Goal: Use online tool/utility: Utilize a website feature to perform a specific function

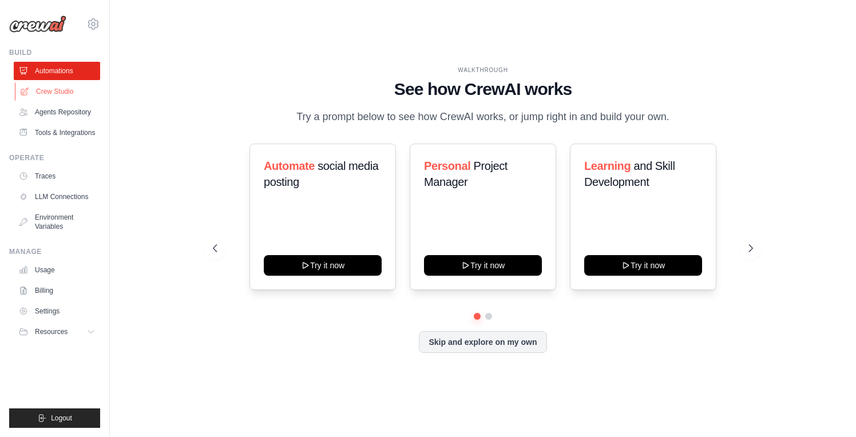
click at [72, 86] on link "Crew Studio" at bounding box center [58, 91] width 86 height 18
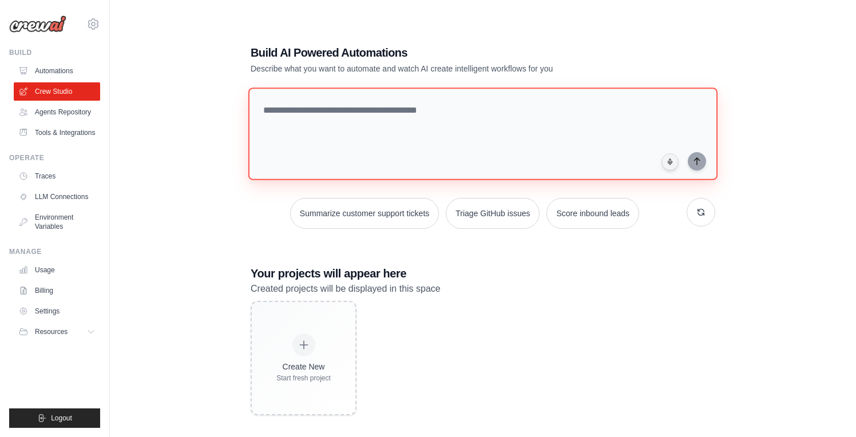
click at [343, 111] on textarea at bounding box center [482, 134] width 469 height 93
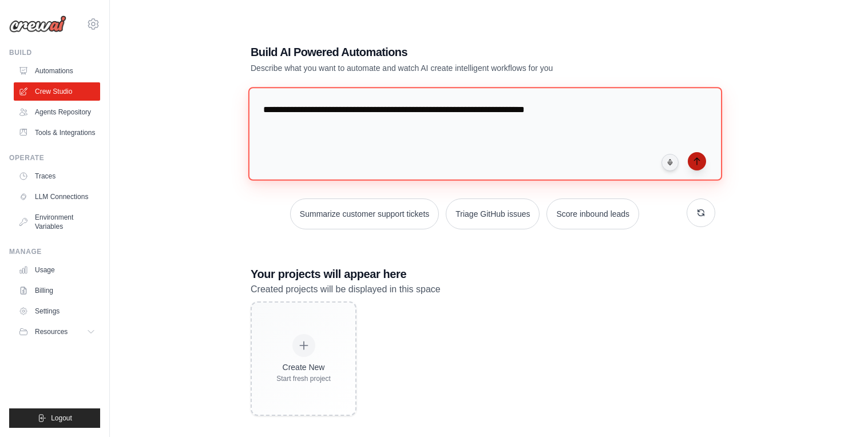
type textarea "**********"
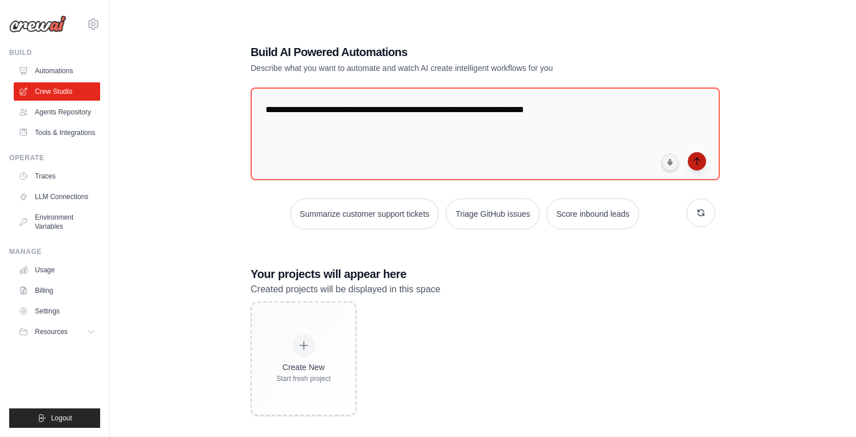
click at [703, 160] on button "submit" at bounding box center [697, 161] width 18 height 18
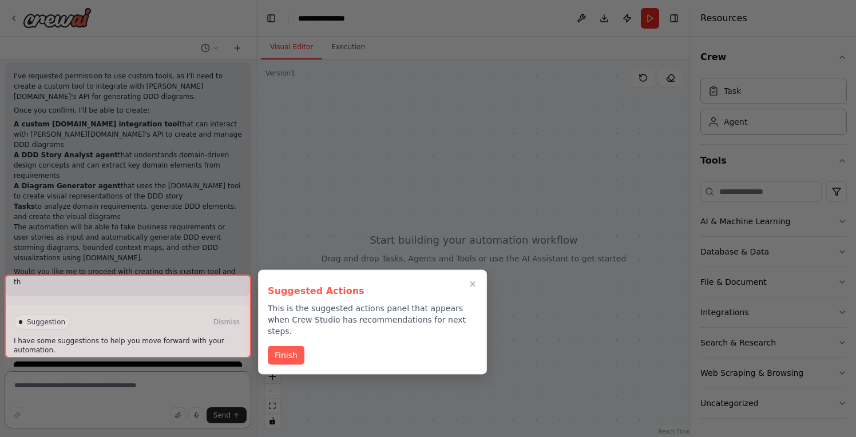
scroll to position [555, 0]
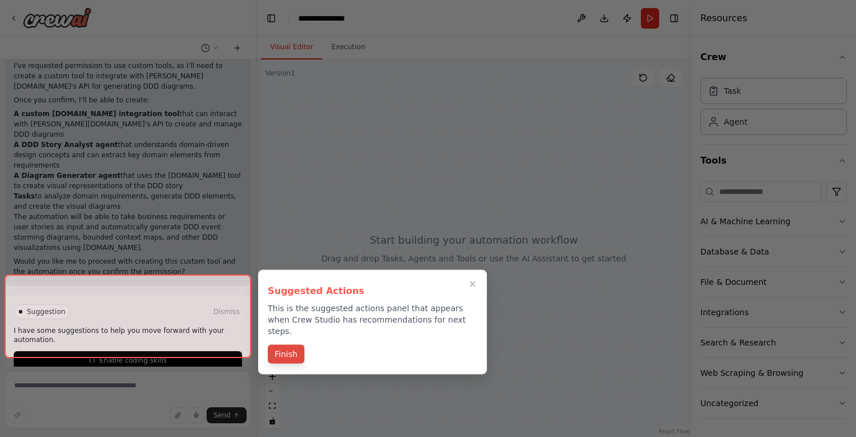
click at [284, 345] on button "Finish" at bounding box center [286, 354] width 37 height 19
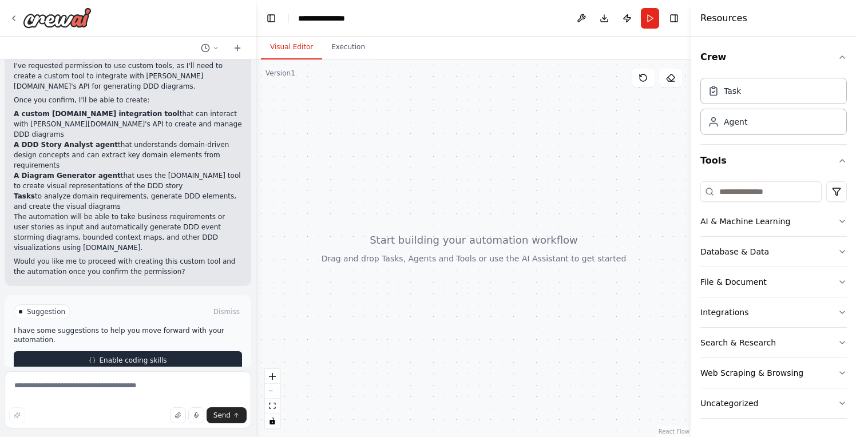
click at [121, 356] on span "Enable coding skills" at bounding box center [133, 360] width 68 height 9
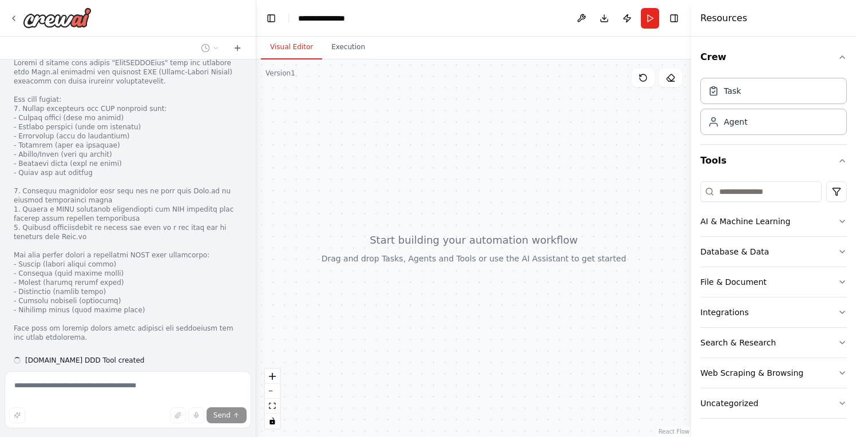
scroll to position [970, 0]
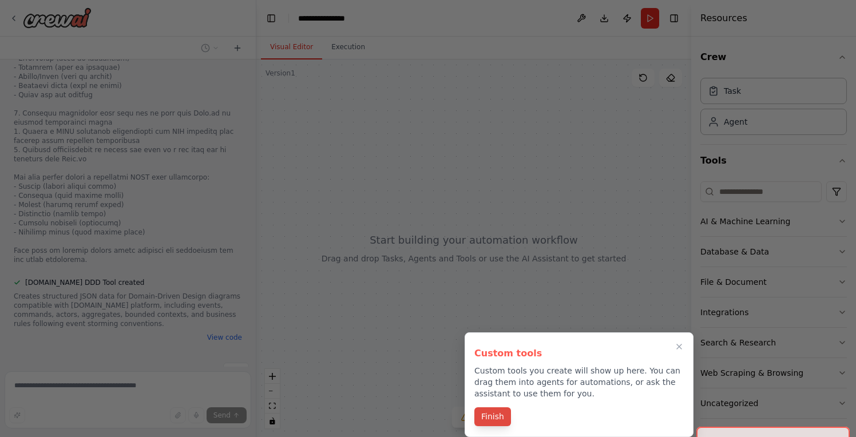
click at [489, 412] on button "Finish" at bounding box center [492, 416] width 37 height 19
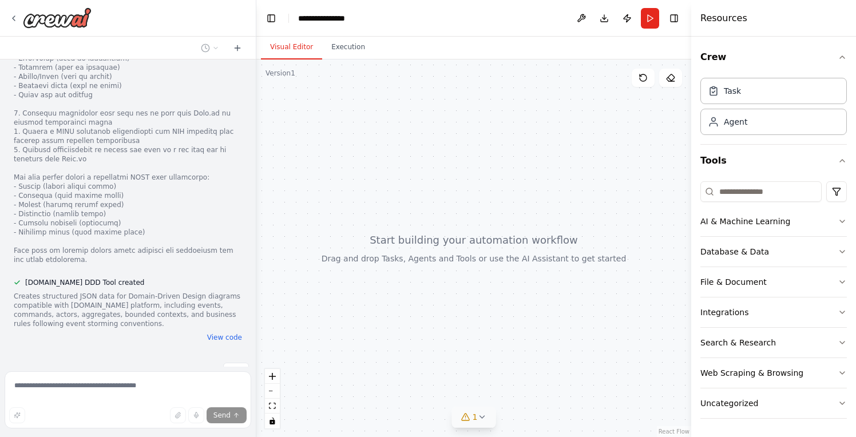
click at [463, 418] on icon at bounding box center [465, 417] width 7 height 7
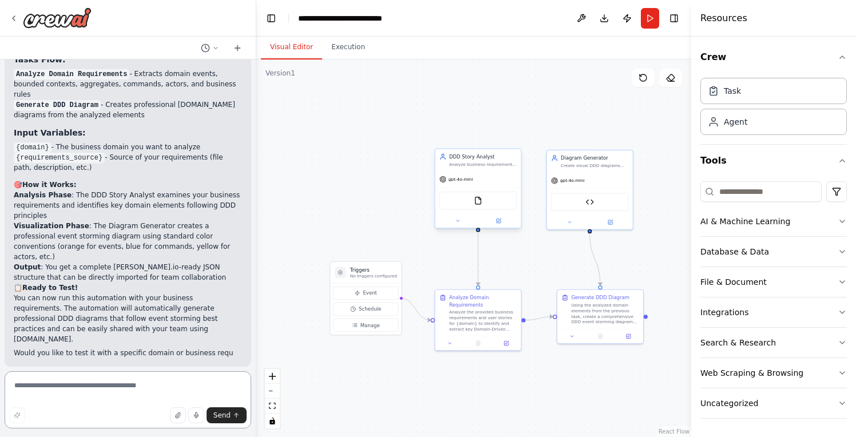
scroll to position [1881, 0]
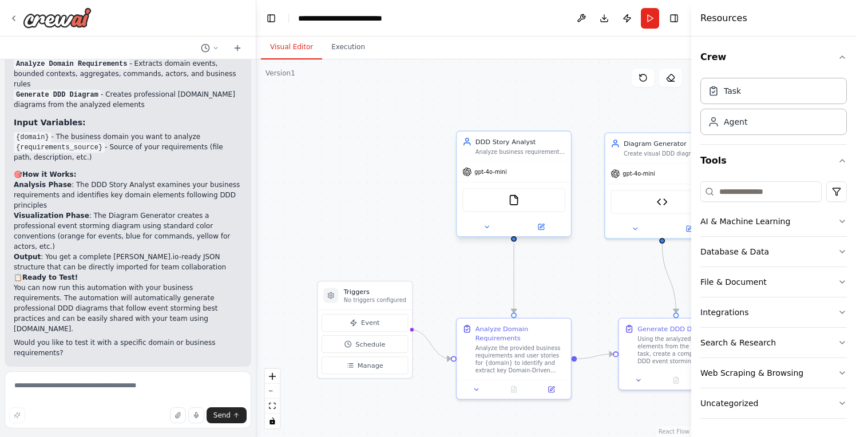
click at [516, 157] on div "DDD Story Analyst Analyze business requirements and user stories to extract Dom…" at bounding box center [514, 147] width 114 height 30
click at [487, 177] on div "gpt-4o-mini" at bounding box center [514, 172] width 114 height 21
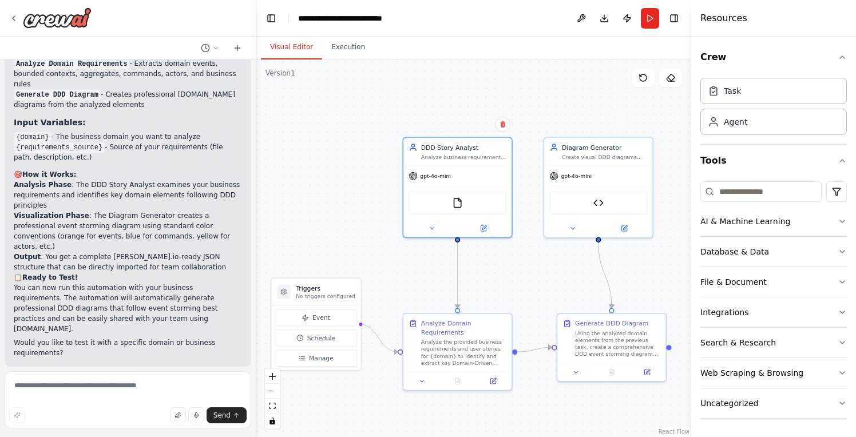
drag, startPoint x: 617, startPoint y: 88, endPoint x: 564, endPoint y: 90, distance: 53.3
click at [564, 90] on div ".deletable-edge-delete-btn { width: 20px; height: 20px; border: 0px solid #ffff…" at bounding box center [473, 248] width 435 height 378
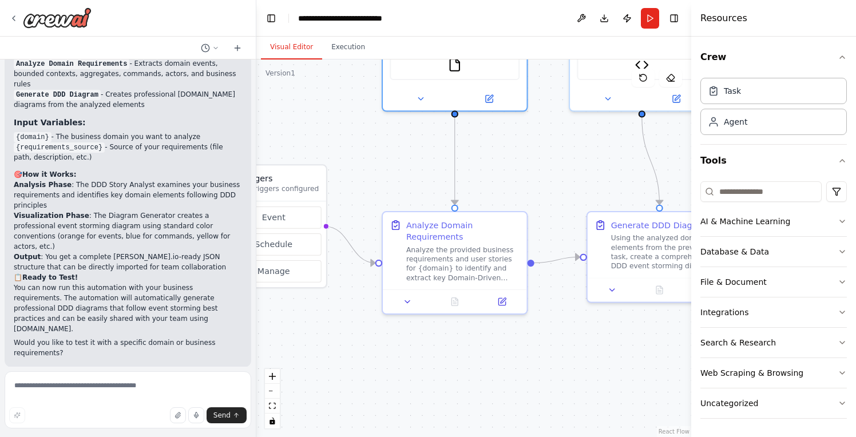
drag, startPoint x: 534, startPoint y: 287, endPoint x: 567, endPoint y: 175, distance: 116.9
click at [567, 172] on div ".deletable-edge-delete-btn { width: 20px; height: 20px; border: 0px solid #ffff…" at bounding box center [473, 248] width 435 height 378
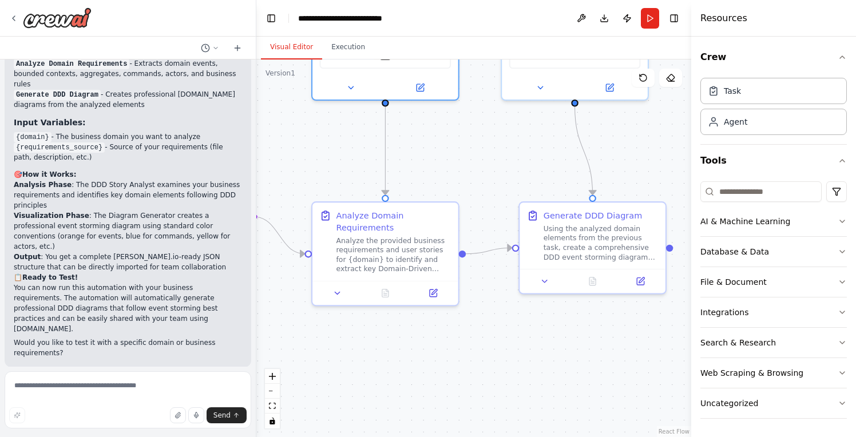
drag, startPoint x: 550, startPoint y: 182, endPoint x: 481, endPoint y: 173, distance: 69.8
click at [481, 173] on div ".deletable-edge-delete-btn { width: 20px; height: 20px; border: 0px solid #ffff…" at bounding box center [473, 248] width 435 height 378
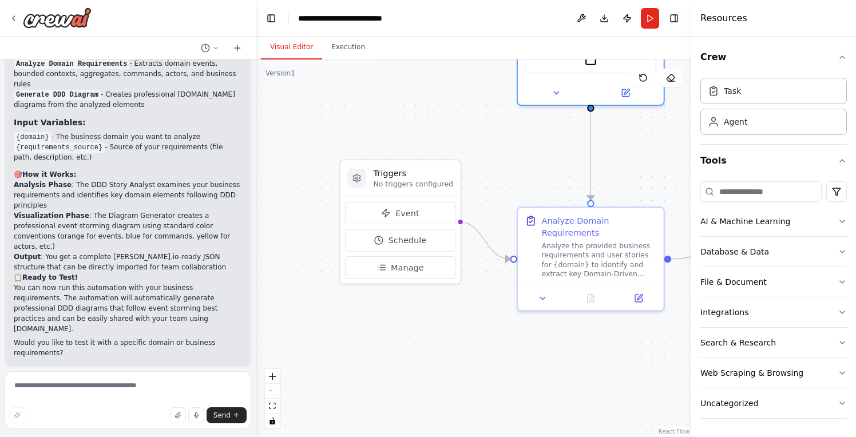
drag, startPoint x: 481, startPoint y: 161, endPoint x: 686, endPoint y: 166, distance: 205.4
click at [686, 166] on div "I want create a agent that automate generate DDD storytelling using Egon.io ▶ T…" at bounding box center [428, 218] width 856 height 437
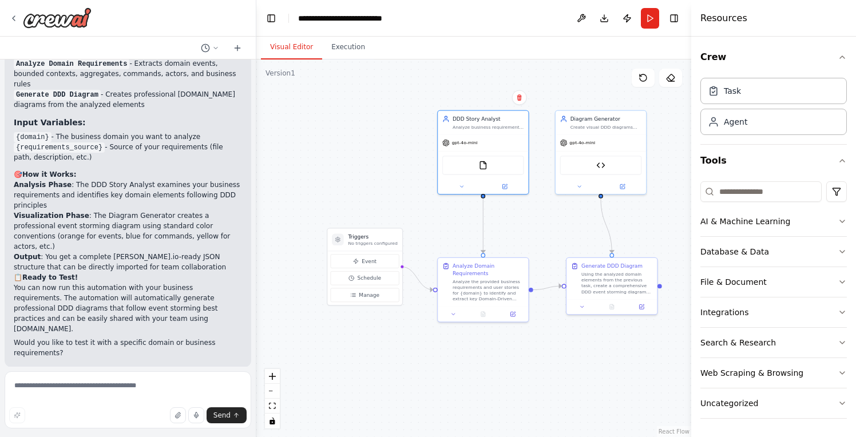
drag, startPoint x: 462, startPoint y: 117, endPoint x: 427, endPoint y: 211, distance: 99.9
click at [427, 211] on div ".deletable-edge-delete-btn { width: 20px; height: 20px; border: 0px solid #ffff…" at bounding box center [473, 248] width 435 height 378
